Goal: Transaction & Acquisition: Download file/media

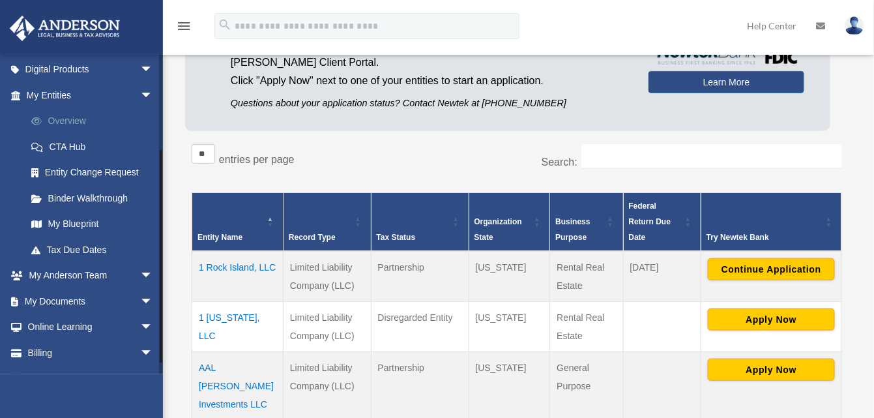
scroll to position [150, 0]
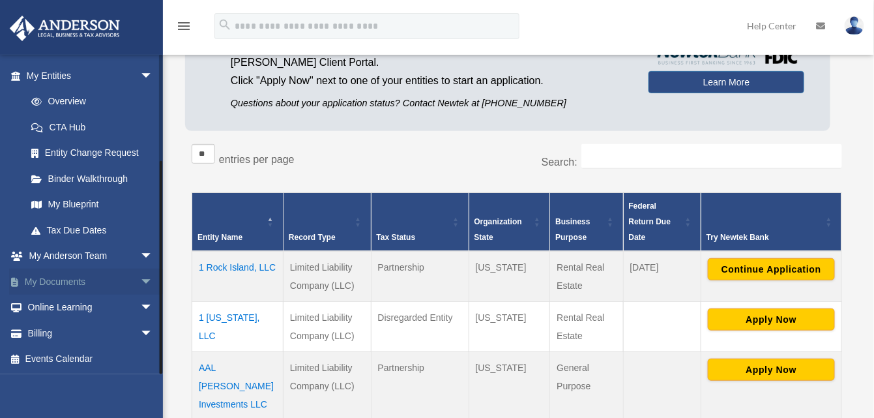
click at [46, 281] on link "My Documents arrow_drop_down" at bounding box center [91, 281] width 164 height 26
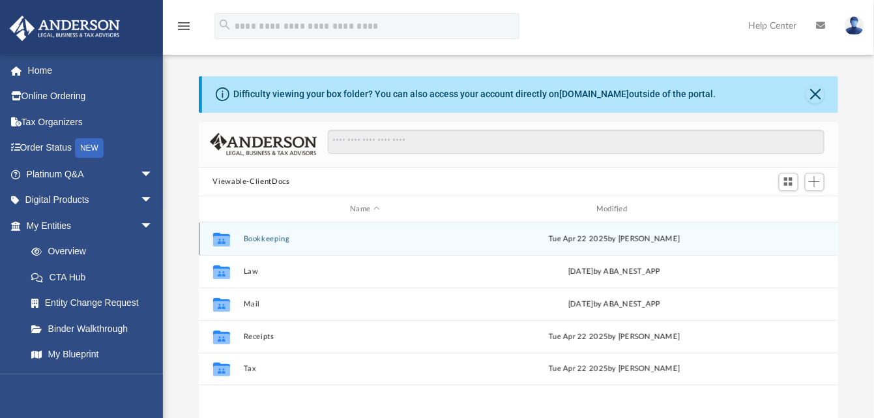
scroll to position [285, 629]
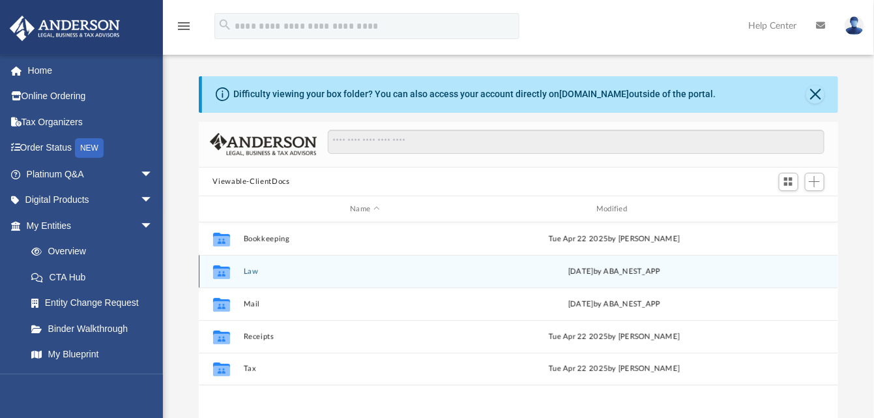
click at [243, 269] on button "Law" at bounding box center [365, 271] width 244 height 8
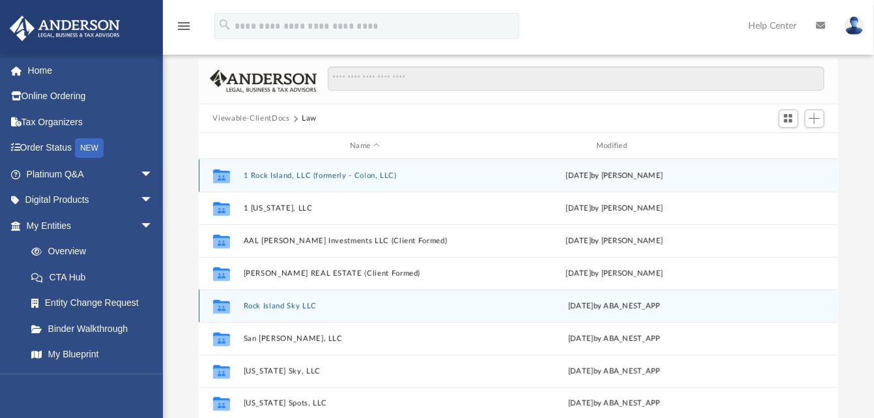
scroll to position [130, 0]
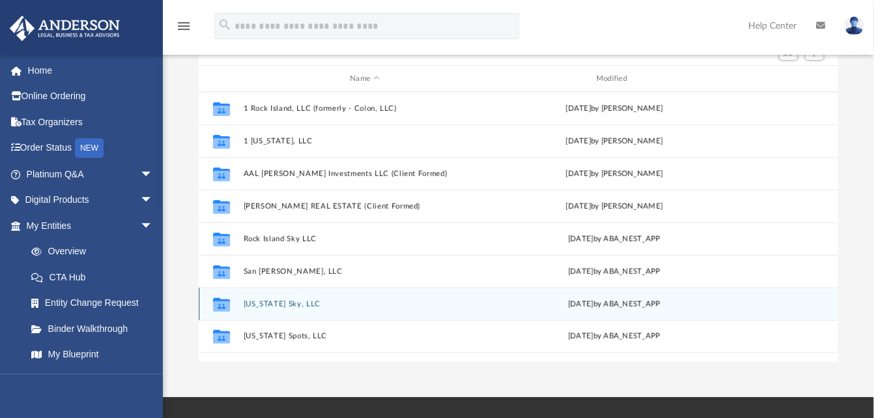
click at [272, 301] on button "[US_STATE] Sky, LLC" at bounding box center [365, 304] width 244 height 8
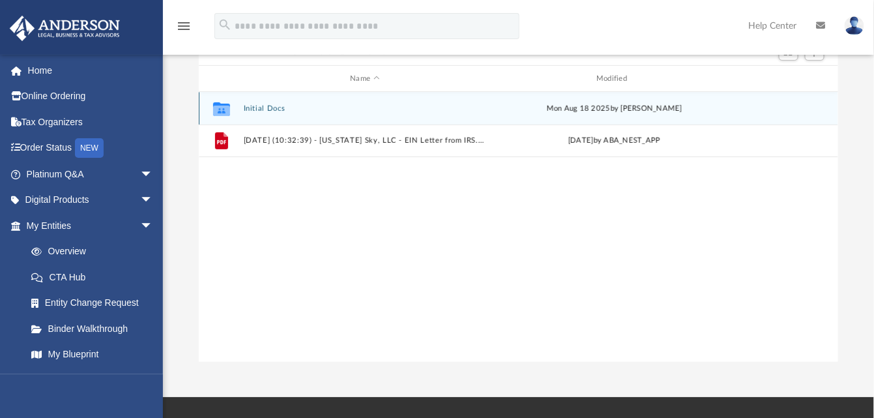
click at [257, 102] on div "Collaborated Folder Initial Docs [DATE] by [PERSON_NAME]" at bounding box center [519, 108] width 640 height 33
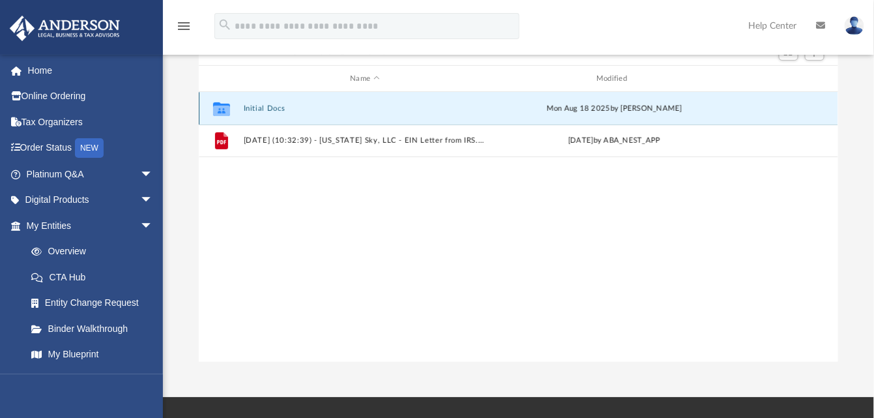
click at [261, 106] on button "Initial Docs" at bounding box center [365, 108] width 244 height 8
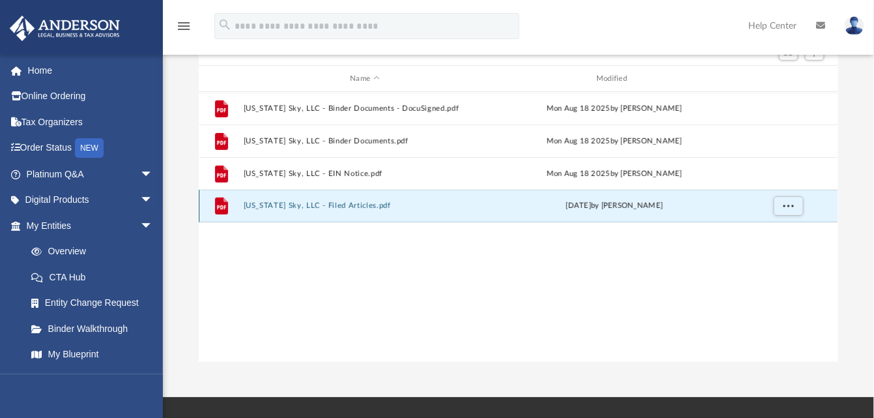
click at [310, 203] on button "[US_STATE] Sky, LLC - Filed Articles.pdf" at bounding box center [365, 206] width 244 height 8
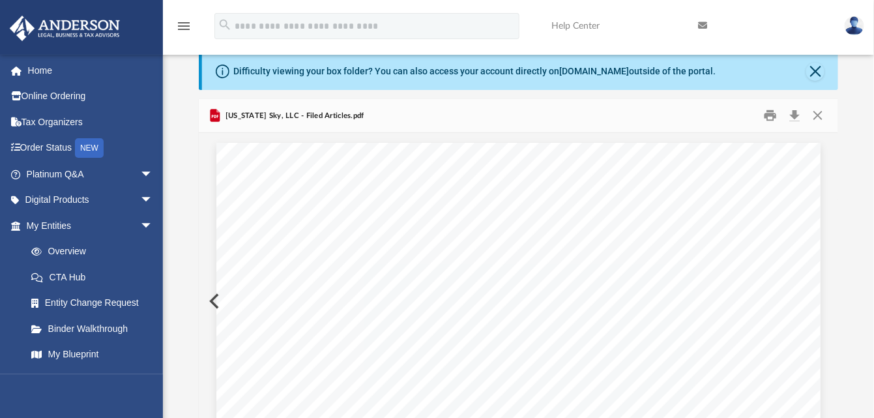
scroll to position [0, 0]
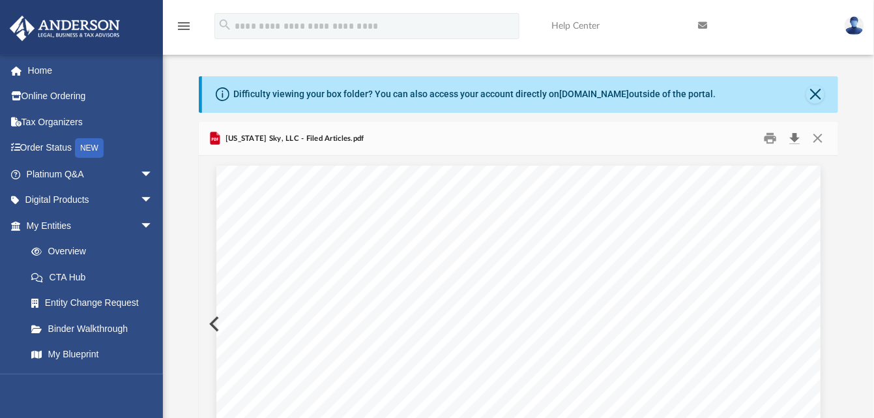
click at [797, 136] on button "Download" at bounding box center [794, 138] width 23 height 20
click at [819, 143] on button "Close" at bounding box center [817, 138] width 23 height 20
